Goal: Transaction & Acquisition: Purchase product/service

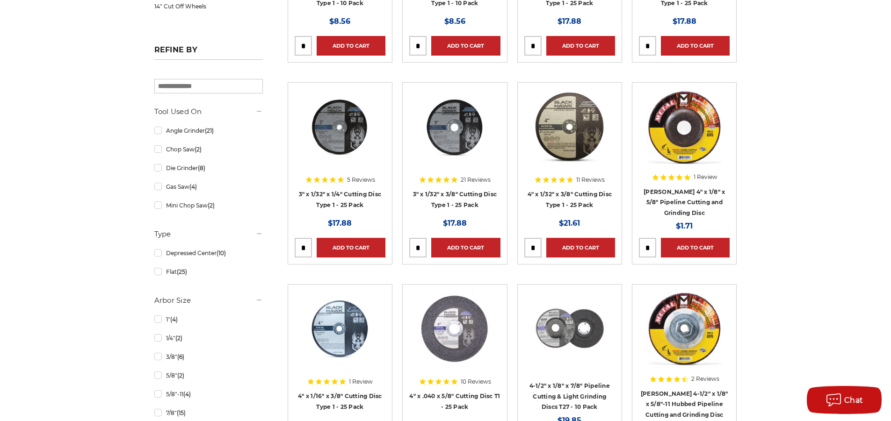
scroll to position [468, 0]
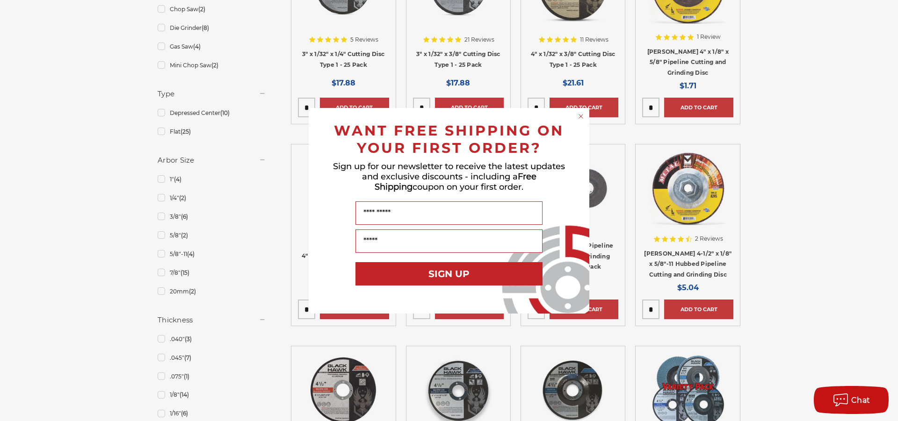
click at [577, 115] on circle "Close dialog" at bounding box center [581, 116] width 9 height 9
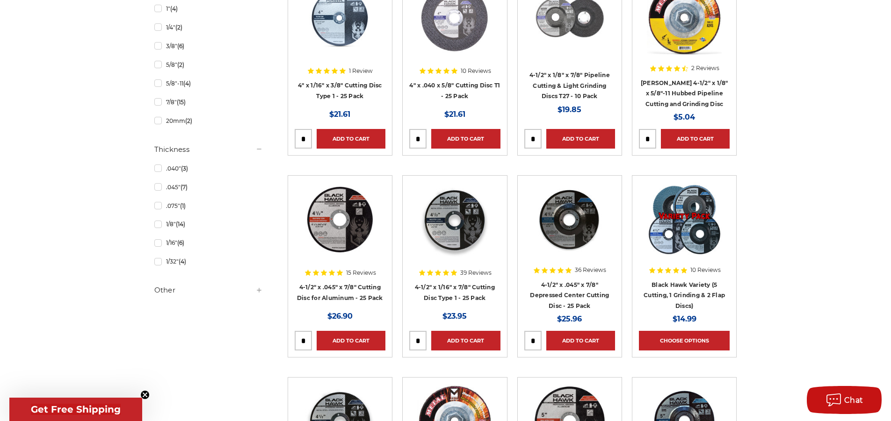
scroll to position [655, 0]
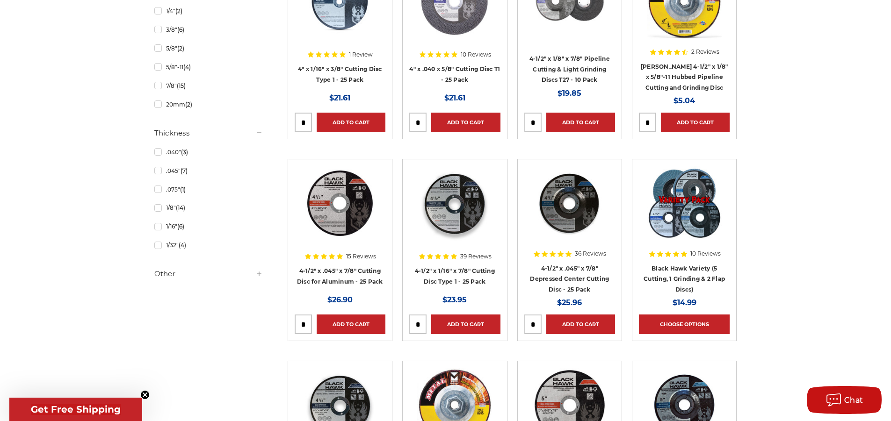
click at [583, 196] on img at bounding box center [569, 203] width 75 height 75
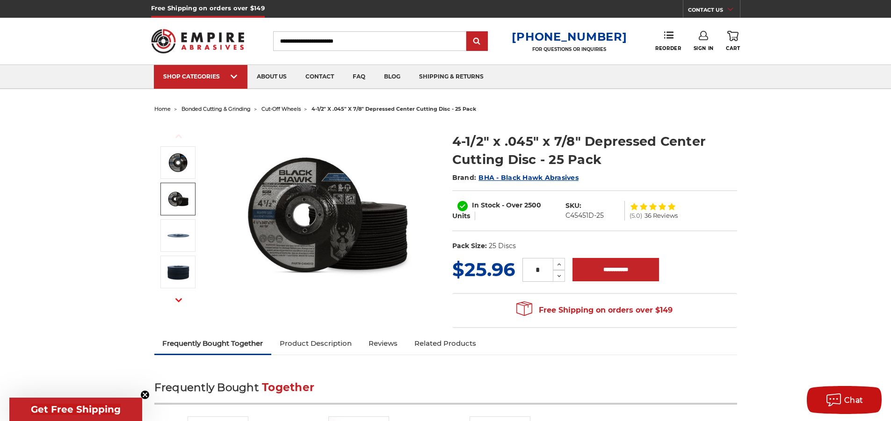
click at [177, 195] on img at bounding box center [177, 198] width 23 height 23
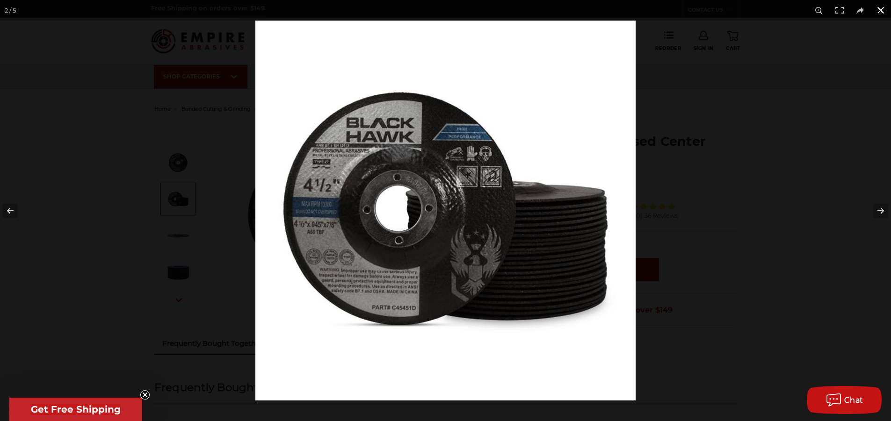
click at [783, 165] on div at bounding box center [700, 231] width 891 height 421
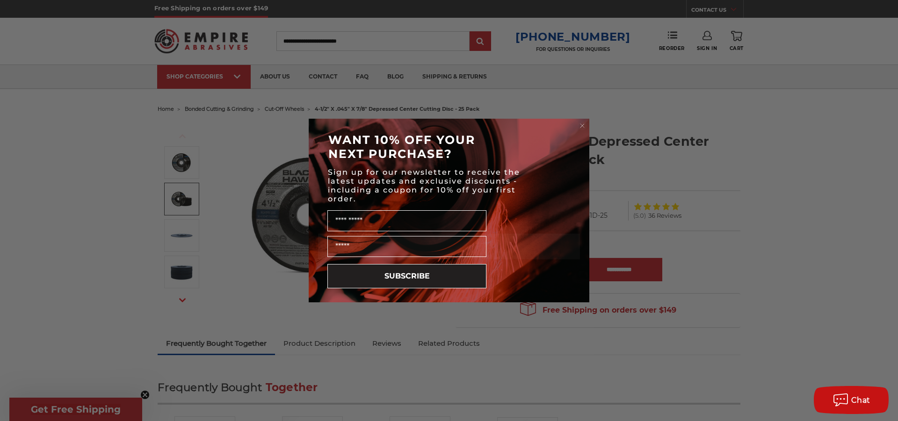
click at [581, 127] on icon "Close dialog" at bounding box center [582, 126] width 4 height 4
